Goal: Task Accomplishment & Management: Manage account settings

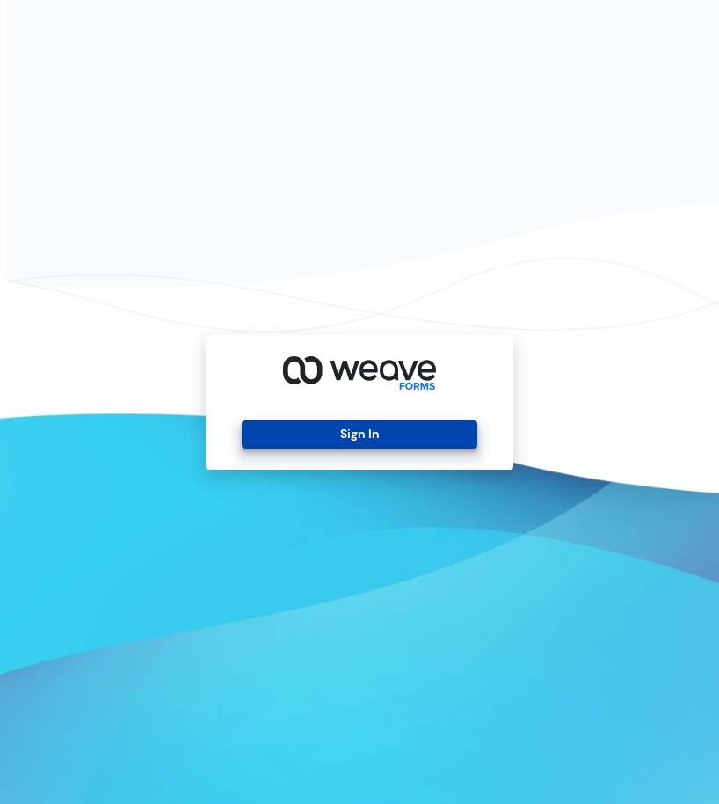
click at [332, 436] on button "Sign In" at bounding box center [359, 434] width 235 height 28
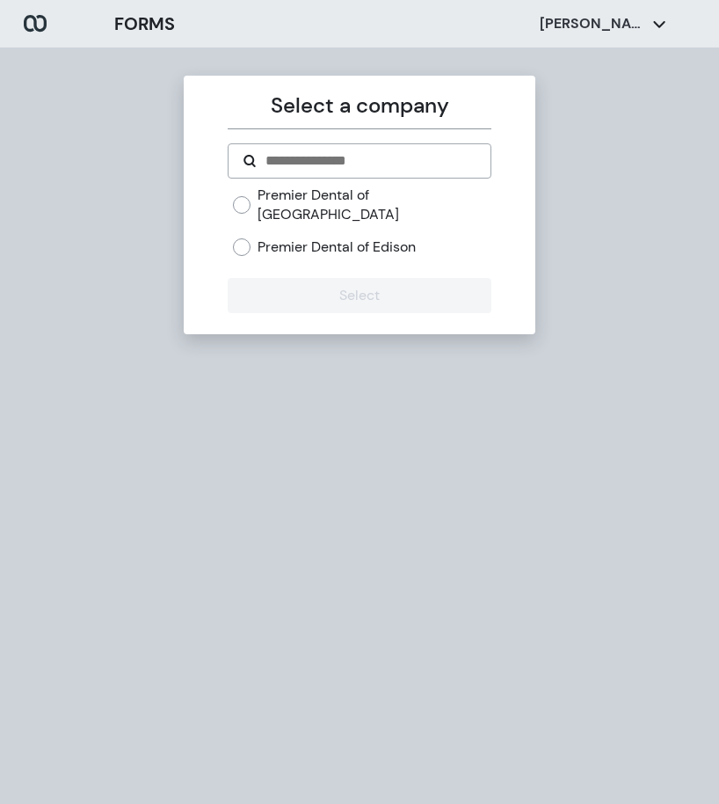
click at [350, 237] on label "Premier Dental of Edison" at bounding box center [337, 246] width 158 height 19
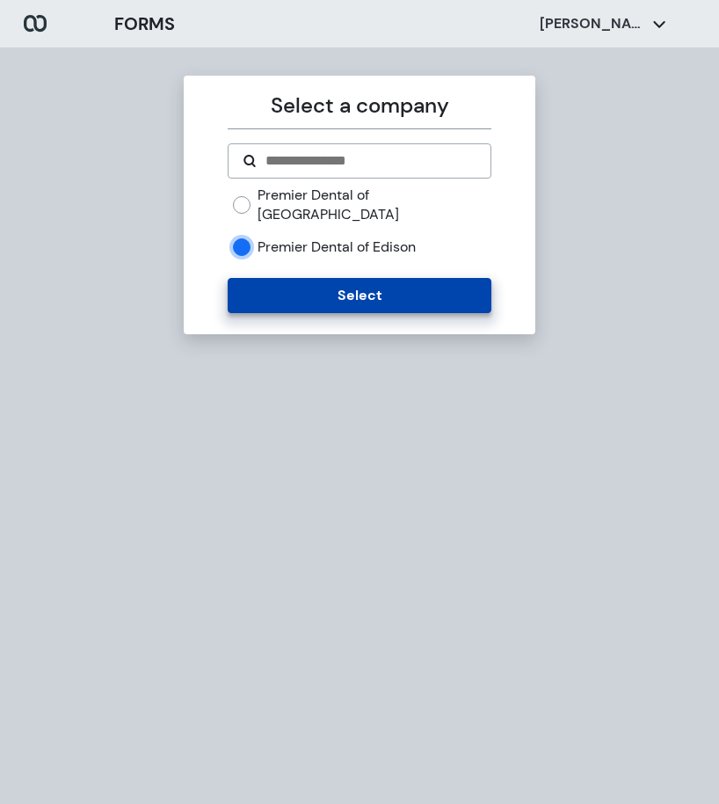
click at [340, 278] on button "Select" at bounding box center [359, 295] width 263 height 35
